Goal: Information Seeking & Learning: Learn about a topic

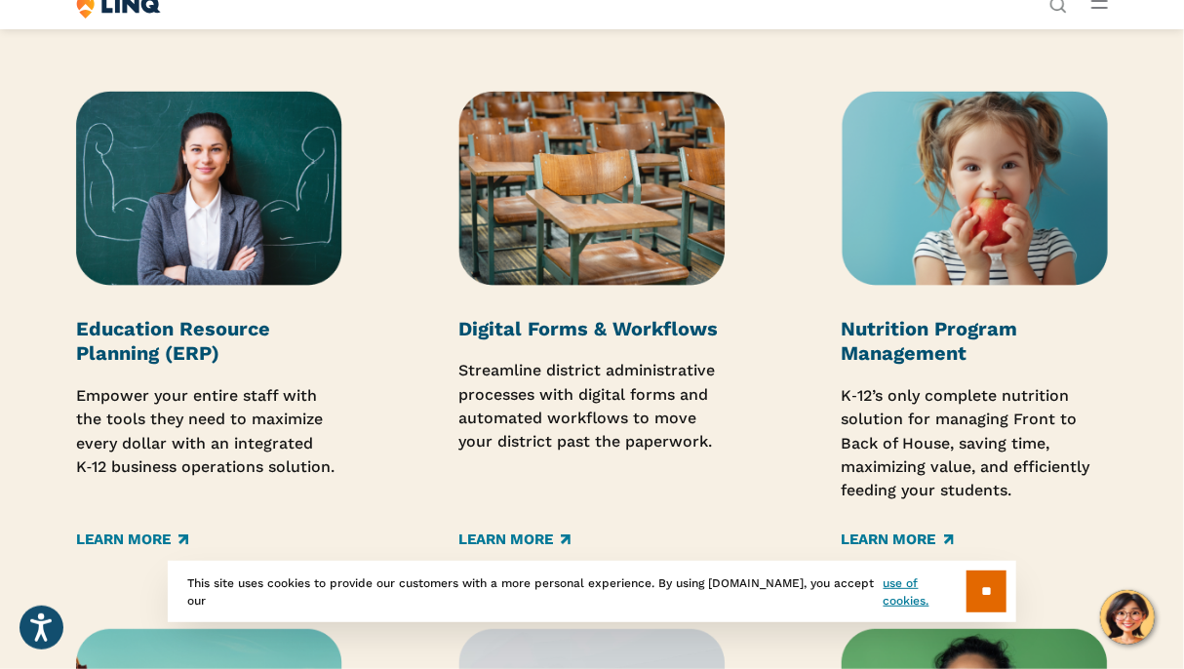
scroll to position [2438, 0]
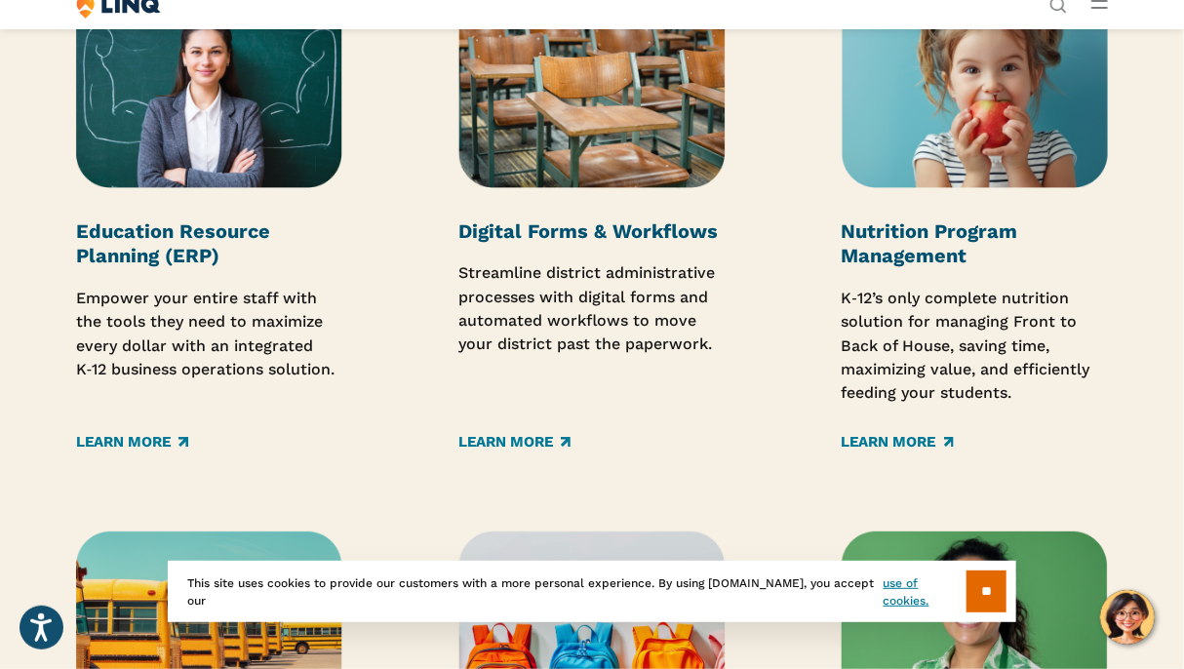
click at [953, 348] on p "K‑12’s only complete nutrition solution for managing Front to Back of House, sa…" at bounding box center [974, 346] width 267 height 119
click at [997, 168] on img at bounding box center [974, 90] width 267 height 195
click at [885, 442] on link "Learn More" at bounding box center [897, 442] width 112 height 21
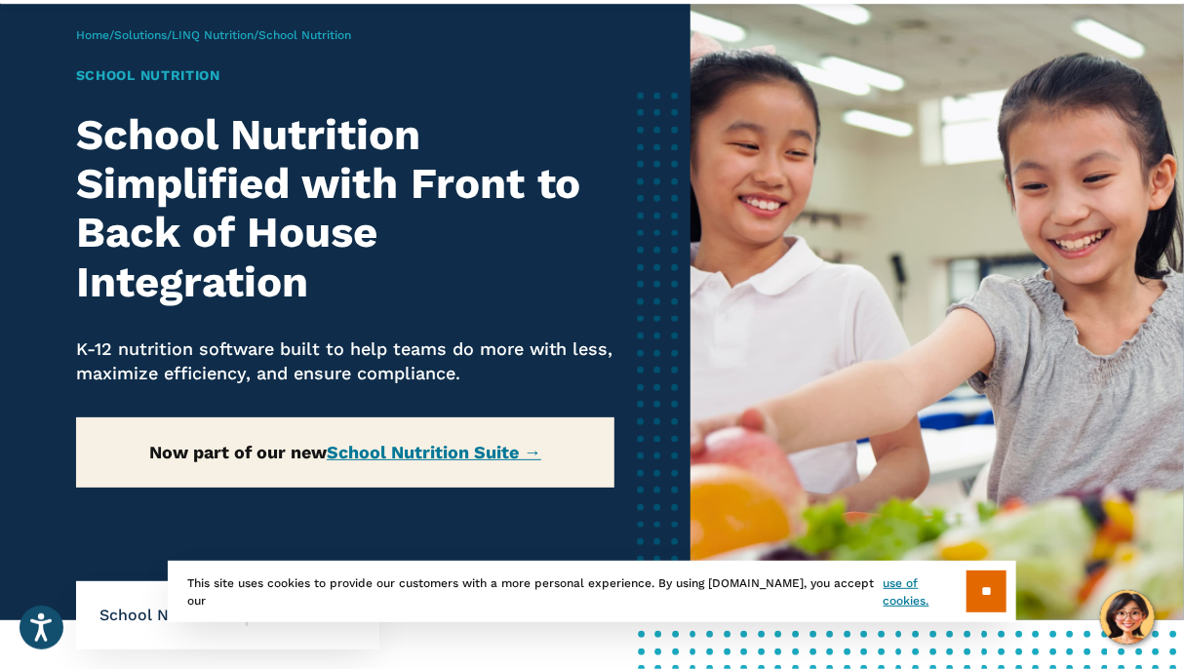
scroll to position [98, 0]
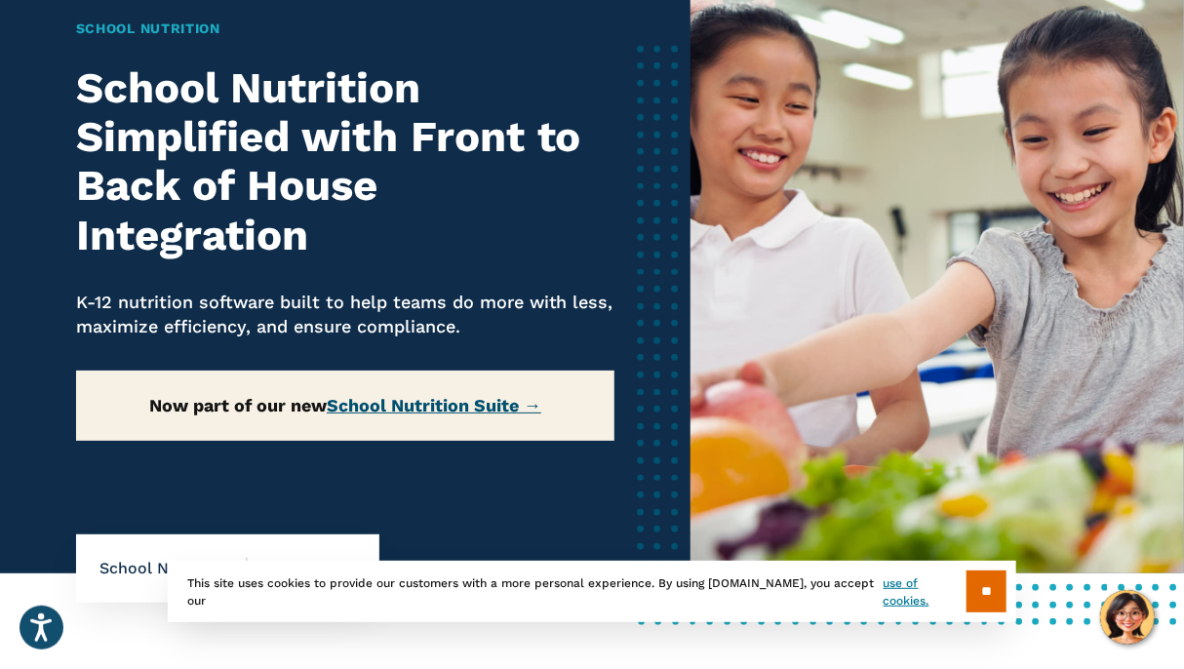
click at [499, 397] on link "School Nutrition Suite →" at bounding box center [434, 405] width 215 height 20
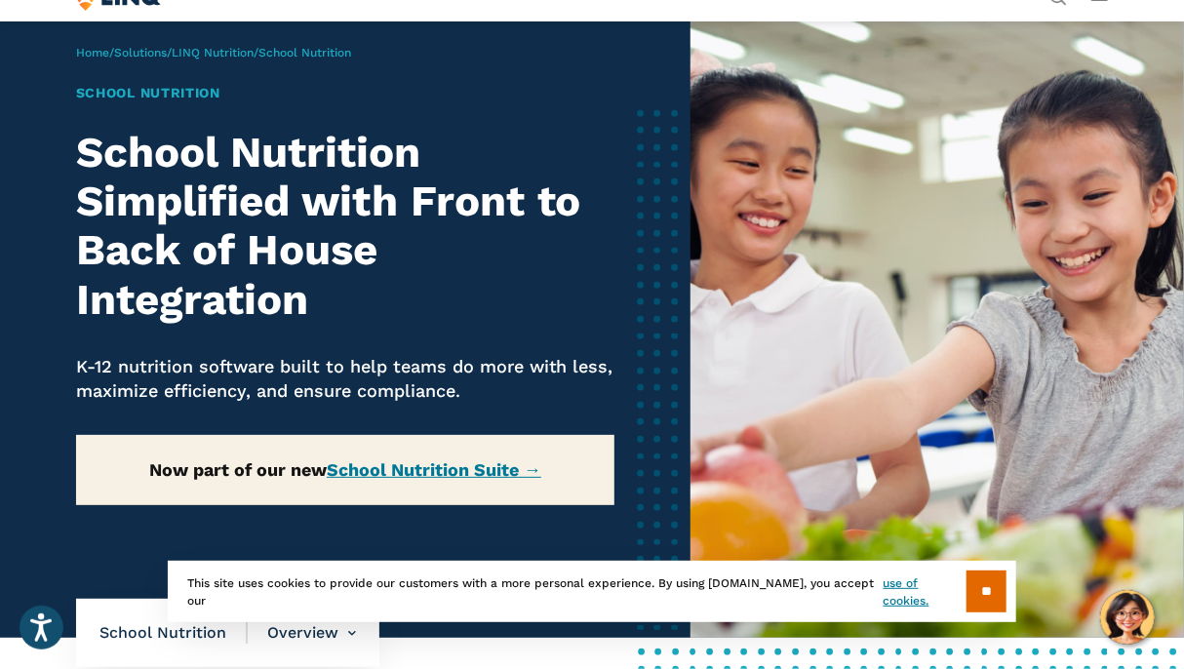
scroll to position [0, 0]
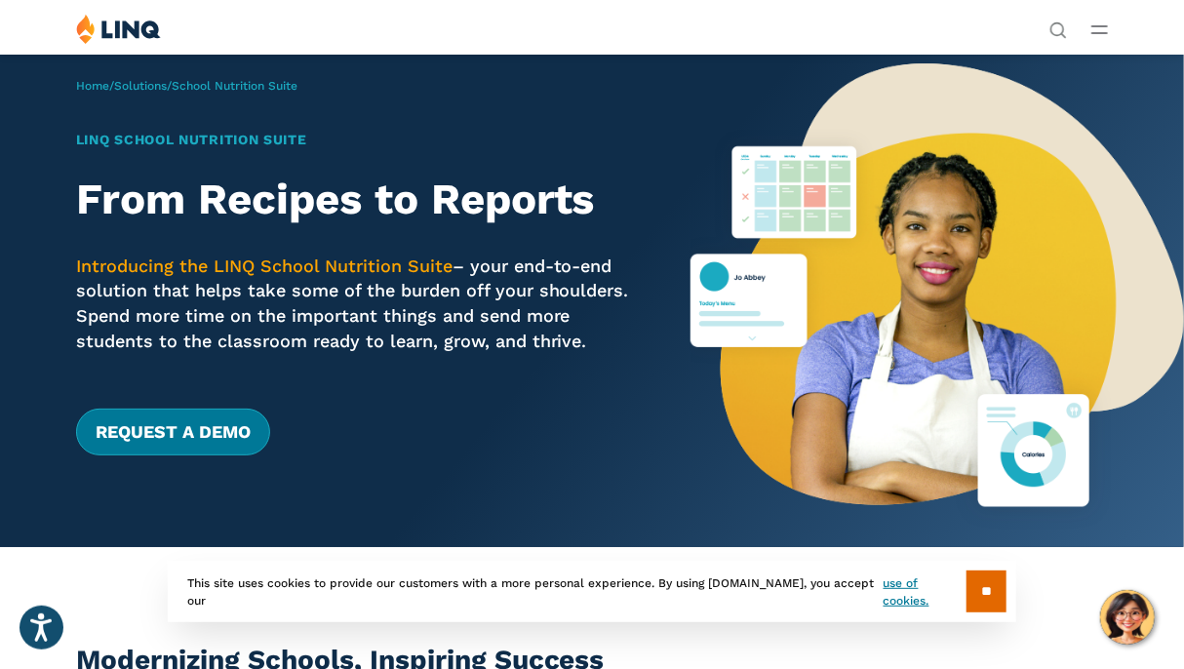
click at [156, 423] on link "Request a Demo" at bounding box center [173, 432] width 194 height 47
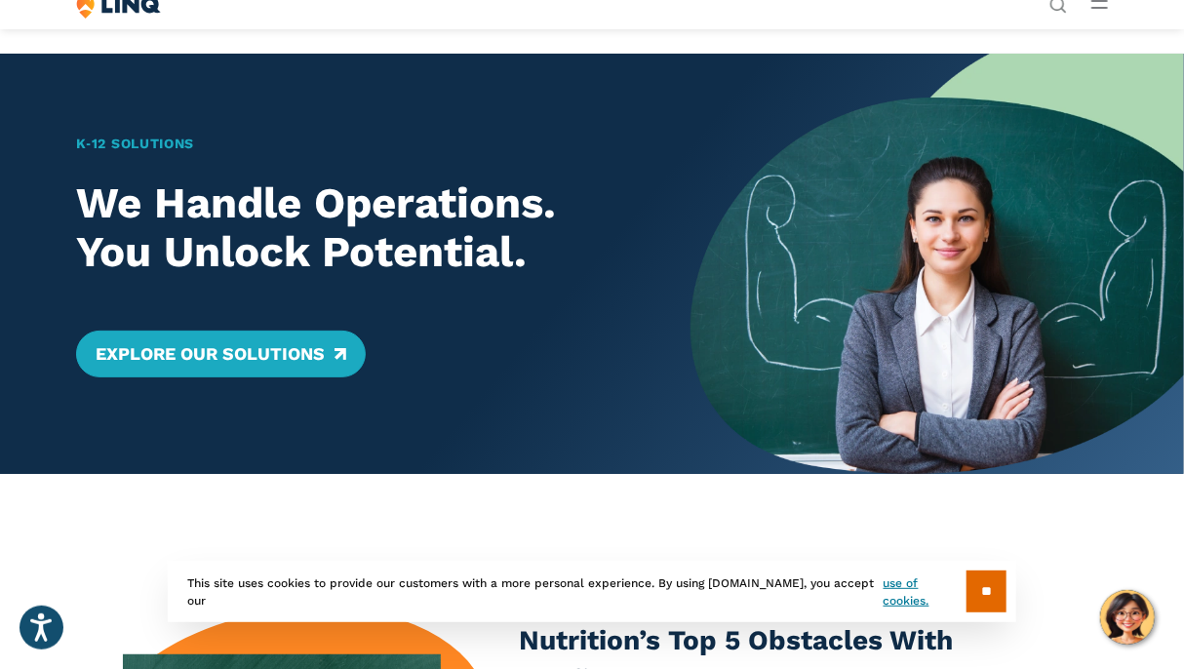
scroll to position [390, 0]
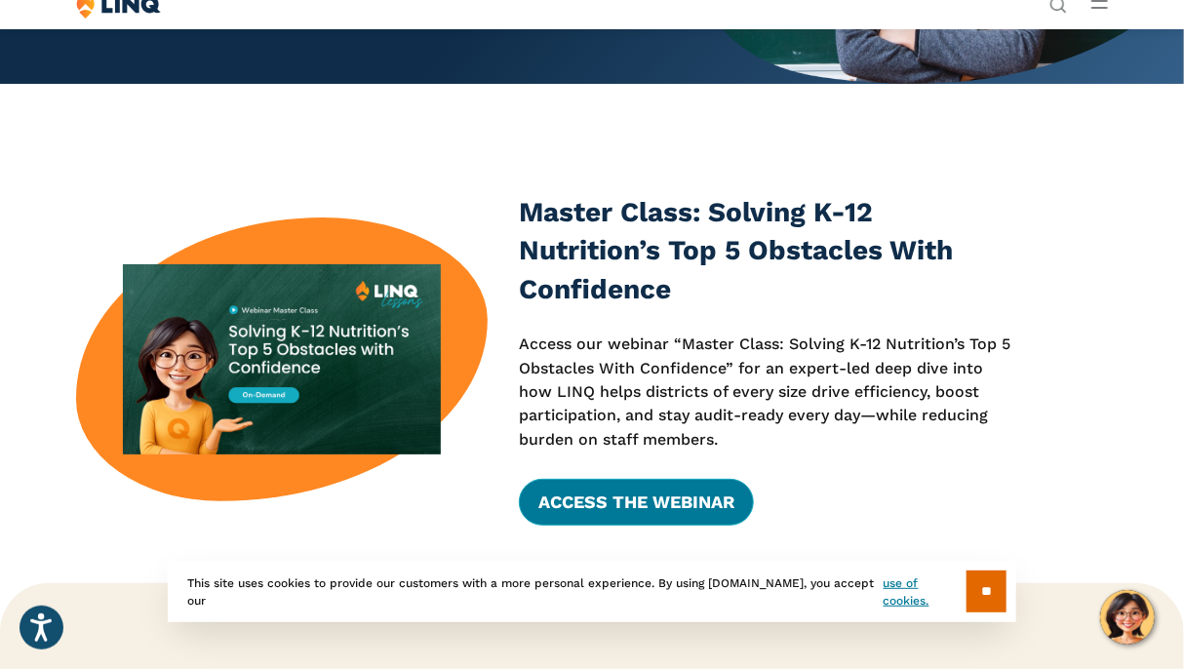
click at [612, 496] on link "Access the Webinar" at bounding box center [636, 502] width 235 height 47
